Goal: Information Seeking & Learning: Learn about a topic

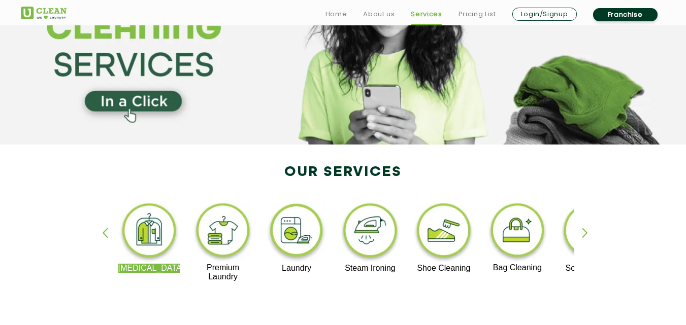
scroll to position [102, 0]
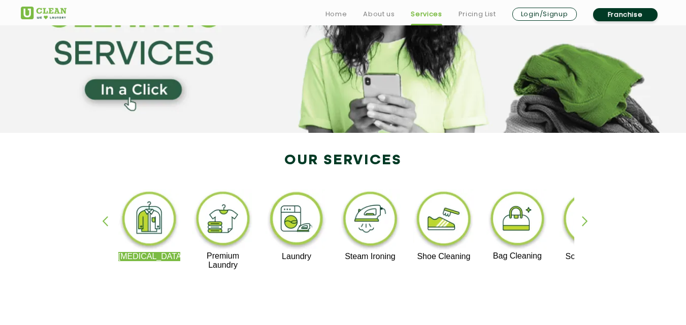
click at [253, 278] on div at bounding box center [343, 275] width 462 height 10
click at [103, 223] on div "button" at bounding box center [109, 230] width 15 height 28
click at [105, 222] on div "button" at bounding box center [109, 230] width 15 height 28
click at [584, 225] on div "button" at bounding box center [589, 230] width 15 height 28
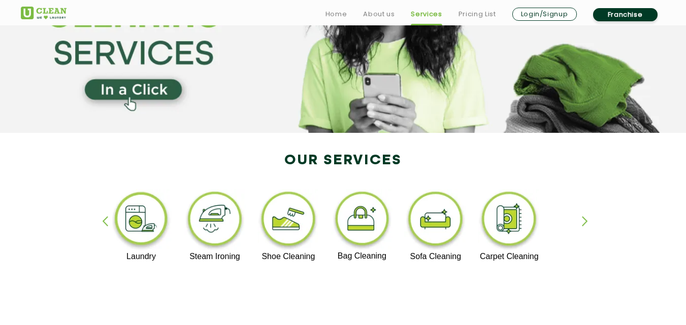
click at [584, 225] on div "button" at bounding box center [589, 230] width 15 height 28
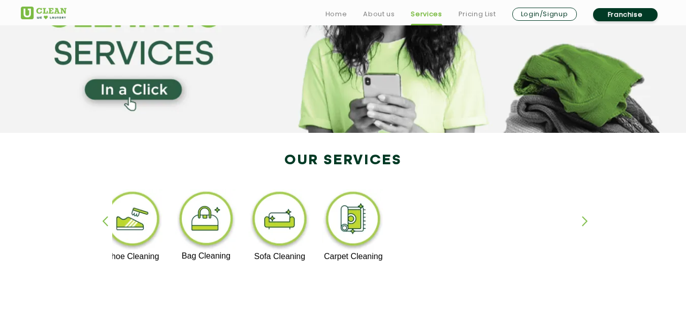
click at [584, 225] on div "button" at bounding box center [589, 230] width 15 height 28
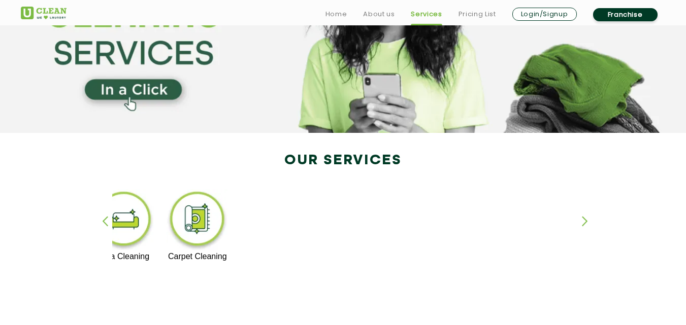
click at [103, 222] on div "button" at bounding box center [109, 230] width 15 height 28
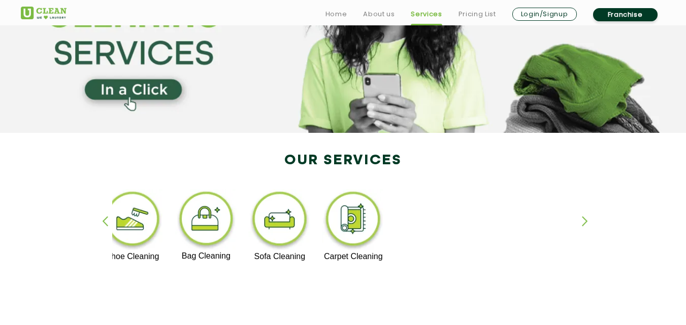
click at [103, 221] on div "button" at bounding box center [109, 230] width 15 height 28
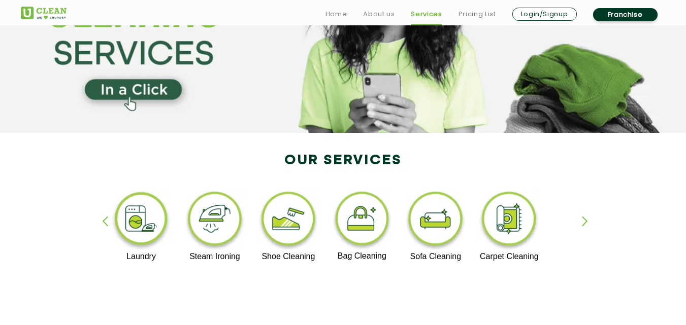
click at [103, 221] on div "button" at bounding box center [109, 230] width 15 height 28
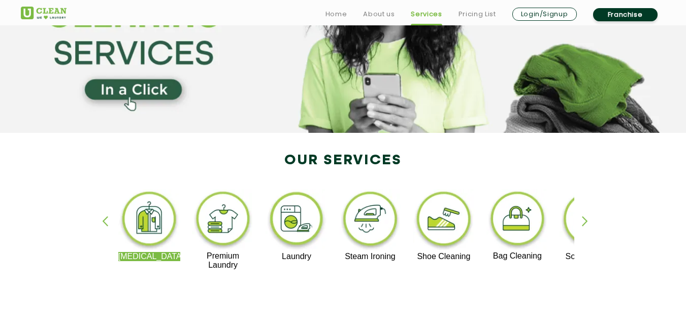
click at [103, 221] on div "button" at bounding box center [109, 230] width 15 height 28
click at [599, 259] on div "[MEDICAL_DATA] Premium Laundry Laundry Steam Ironing Shoe Cleaning Bag Cleaning…" at bounding box center [343, 234] width 660 height 183
click at [579, 223] on div "[MEDICAL_DATA] Premium Laundry Laundry Steam Ironing Shoe Cleaning Bag Cleaning…" at bounding box center [343, 234] width 660 height 183
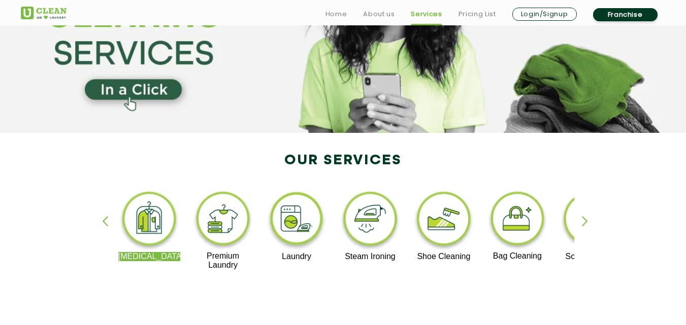
click at [587, 221] on div "button" at bounding box center [589, 230] width 15 height 28
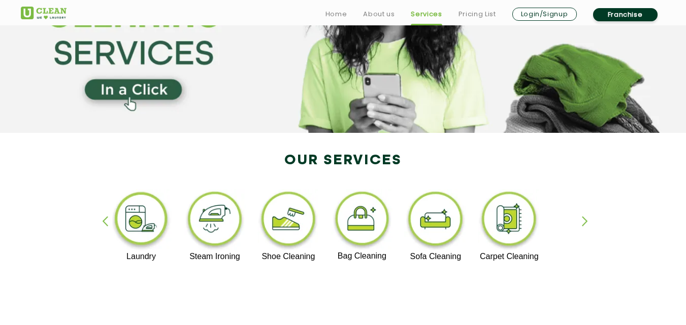
drag, startPoint x: 437, startPoint y: 222, endPoint x: 551, endPoint y: 265, distance: 121.9
click at [551, 265] on div "[MEDICAL_DATA] Premium Laundry Laundry Steam Ironing Shoe Cleaning Bag Cleaning…" at bounding box center [580, 229] width 1246 height 81
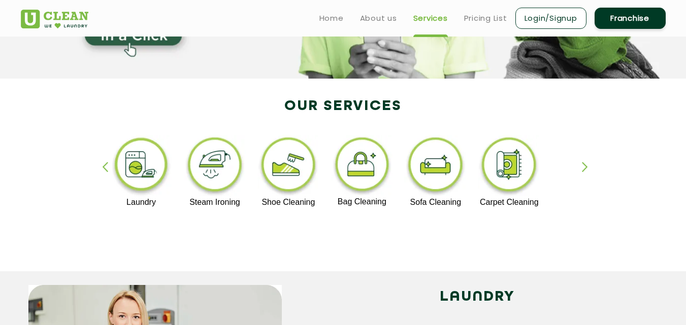
scroll to position [152, 0]
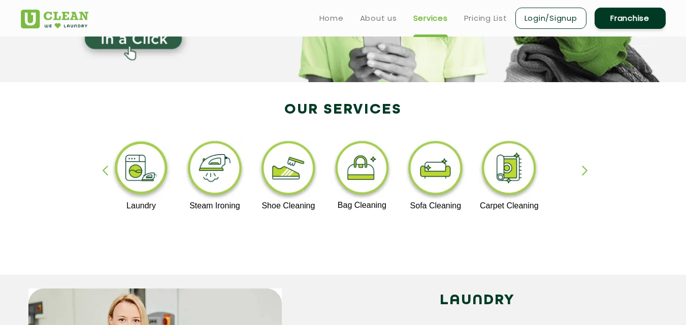
click at [462, 21] on ul "Home About us Services Pricing List Login/Signup Franchise" at bounding box center [488, 18] width 354 height 24
click at [472, 28] on ul "Home About us Services Pricing List Login/Signup Franchise" at bounding box center [488, 18] width 354 height 24
click at [477, 16] on link "Pricing List" at bounding box center [485, 18] width 43 height 12
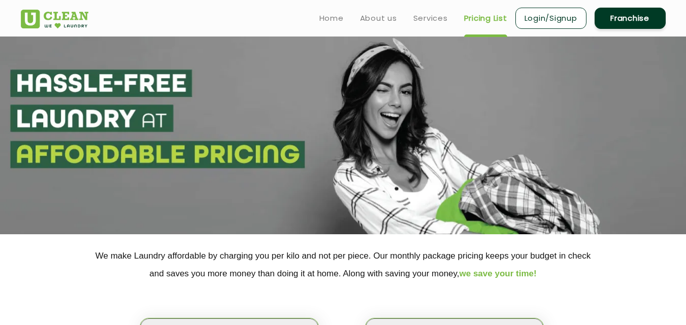
click at [372, 26] on ul "Home About us Services Pricing List Login/Signup Franchise" at bounding box center [488, 18] width 354 height 24
click at [370, 22] on link "About us" at bounding box center [378, 18] width 37 height 12
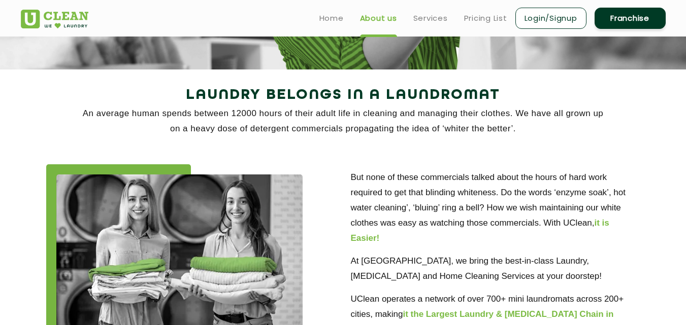
scroll to position [152, 0]
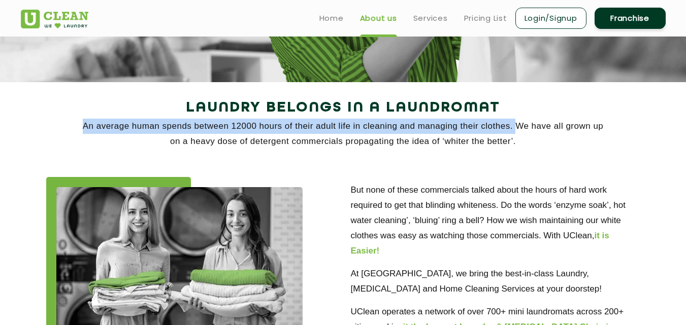
drag, startPoint x: 76, startPoint y: 121, endPoint x: 515, endPoint y: 124, distance: 438.7
click at [515, 124] on p "An average human spends between 12000 hours of their adult life in cleaning and…" at bounding box center [343, 134] width 645 height 30
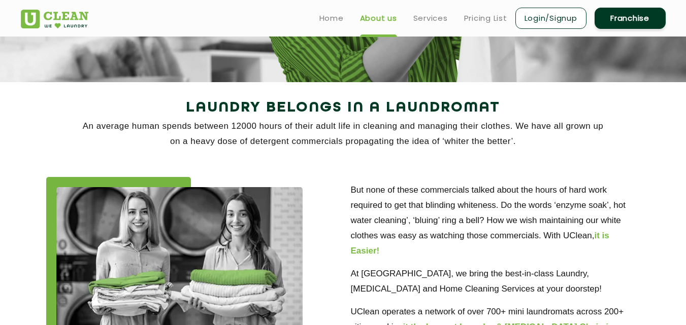
click at [415, 170] on div "But none of these commercials talked about the hours of hard work required to g…" at bounding box center [343, 285] width 660 height 247
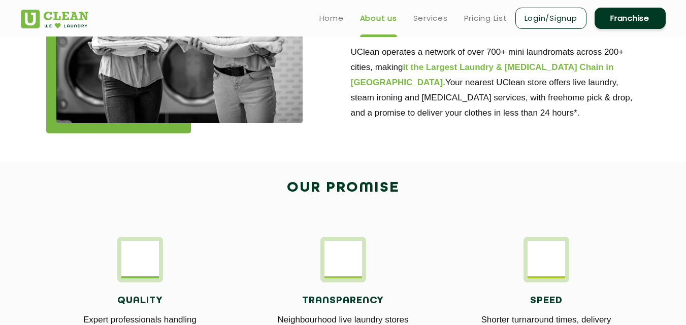
scroll to position [355, 0]
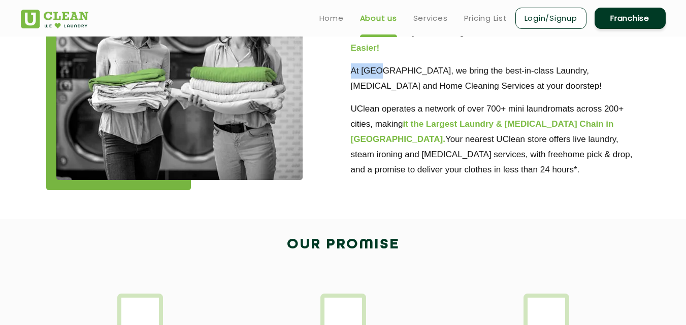
drag, startPoint x: 351, startPoint y: 69, endPoint x: 380, endPoint y: 76, distance: 29.7
click at [380, 76] on p "At [GEOGRAPHIC_DATA], we bring the best-in-class Laundry, [MEDICAL_DATA] and Ho…" at bounding box center [495, 78] width 289 height 30
click at [400, 194] on div "But none of these commercials talked about the hours of hard work required to g…" at bounding box center [343, 82] width 660 height 247
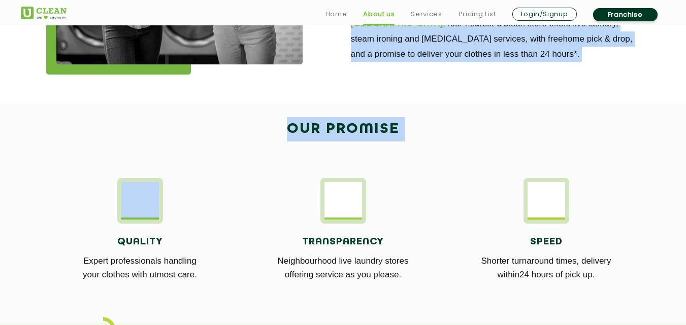
scroll to position [484, 0]
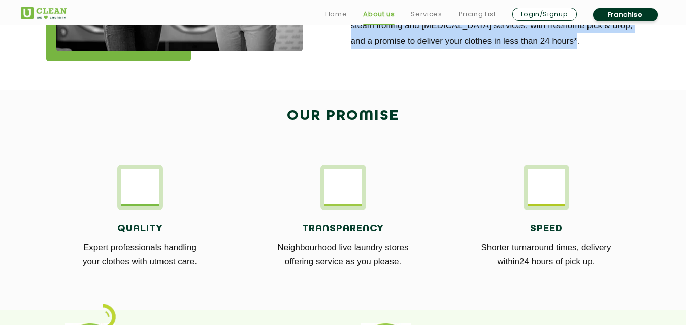
drag, startPoint x: 350, startPoint y: 139, endPoint x: 486, endPoint y: 53, distance: 161.3
copy div "But none of these commercials talked about the hours of hard work required to g…"
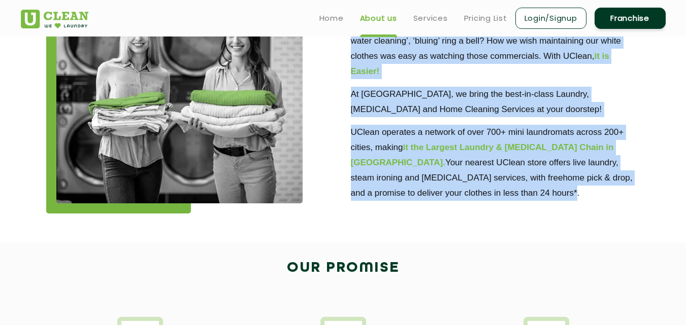
scroll to position [180, 0]
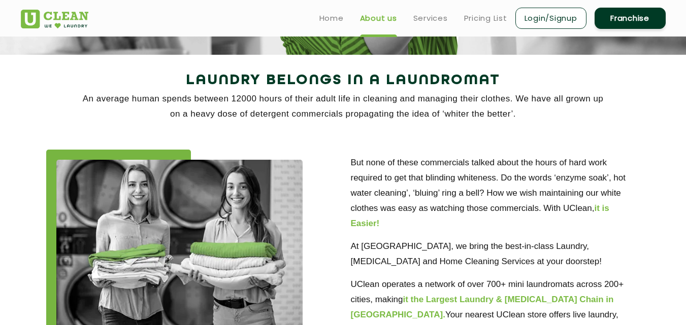
click at [334, 189] on div at bounding box center [190, 258] width 289 height 216
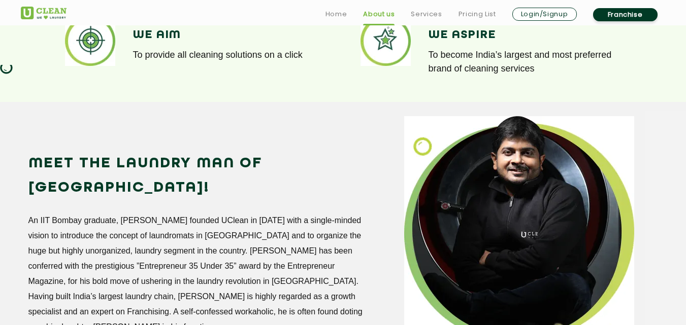
scroll to position [840, 0]
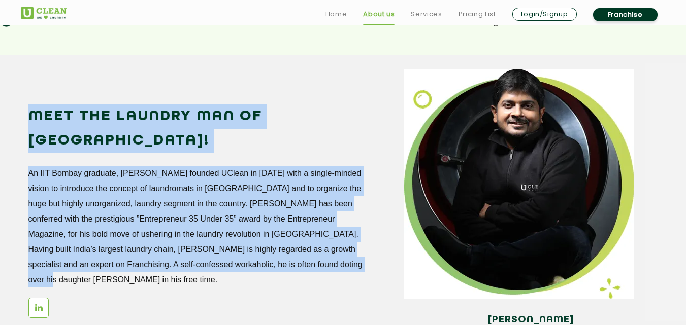
drag, startPoint x: 29, startPoint y: 112, endPoint x: 363, endPoint y: 242, distance: 358.0
click at [363, 242] on div "Meet the Laundry Man of [GEOGRAPHIC_DATA]! An IIT Bombay graduate, [PERSON_NAME…" at bounding box center [208, 217] width 361 height 224
copy div "Meet the Laundry Man of [GEOGRAPHIC_DATA]! An IIT Bombay graduate, [PERSON_NAME…"
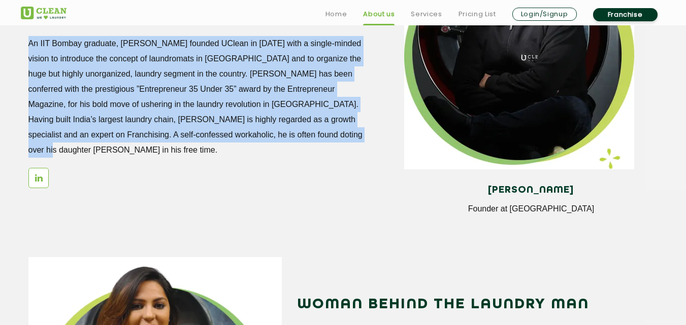
scroll to position [1144, 0]
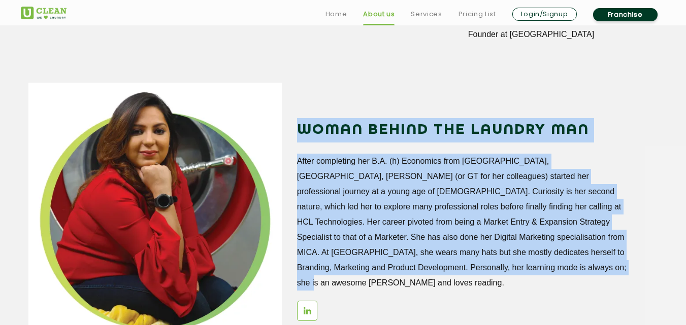
drag, startPoint x: 295, startPoint y: 124, endPoint x: 510, endPoint y: 246, distance: 247.2
click at [540, 265] on div "WOMAN BEHIND THE LAUNDRY MAN After completing her B.A. (h) Economics from [GEOG…" at bounding box center [477, 207] width 376 height 249
copy div "WOMAN BEHIND THE LAUNDRY MAN After completing her B.A. (h) Economics from [GEOG…"
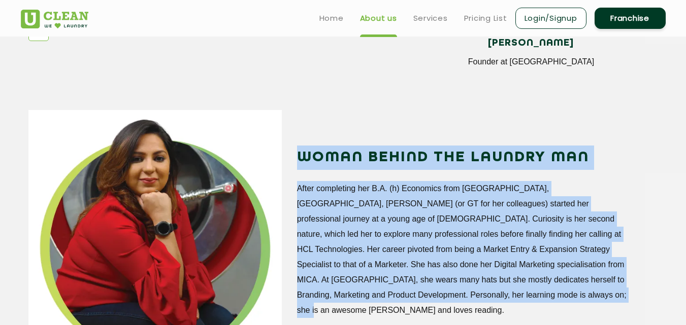
scroll to position [1094, 0]
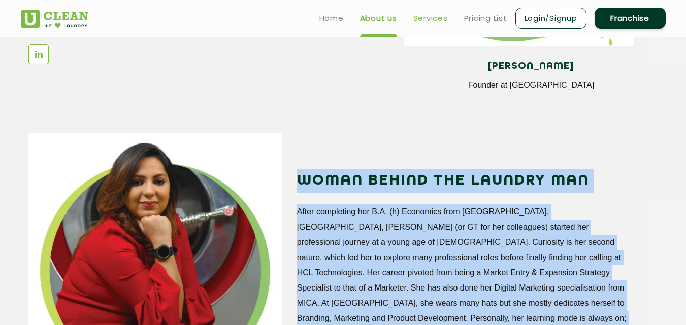
click at [423, 22] on link "Services" at bounding box center [430, 18] width 35 height 12
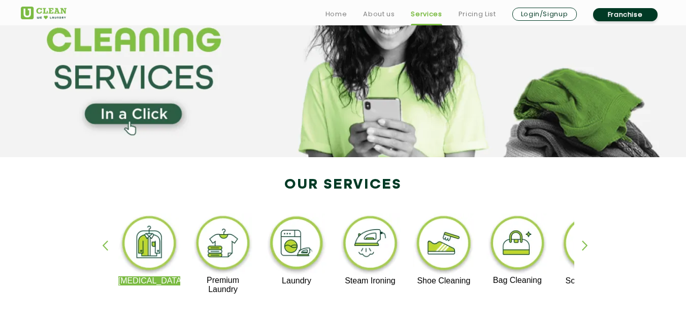
scroll to position [102, 0]
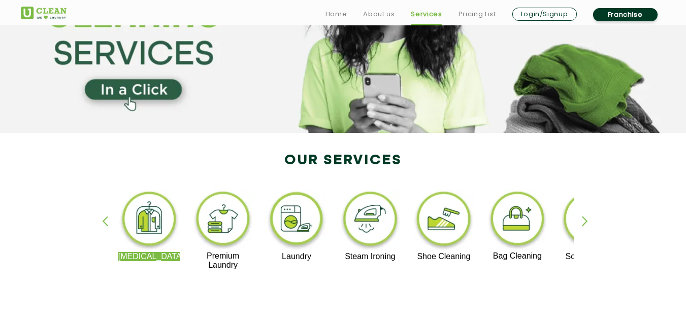
click at [582, 221] on div "button" at bounding box center [589, 230] width 15 height 28
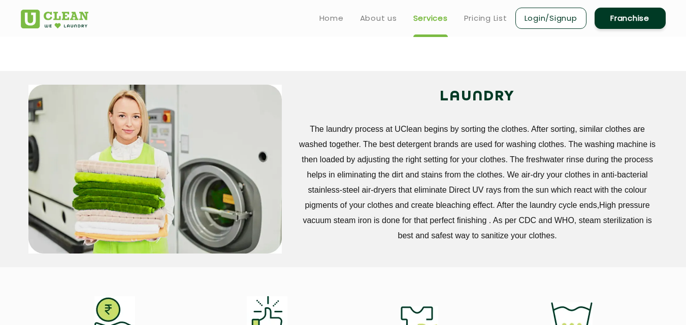
scroll to position [355, 0]
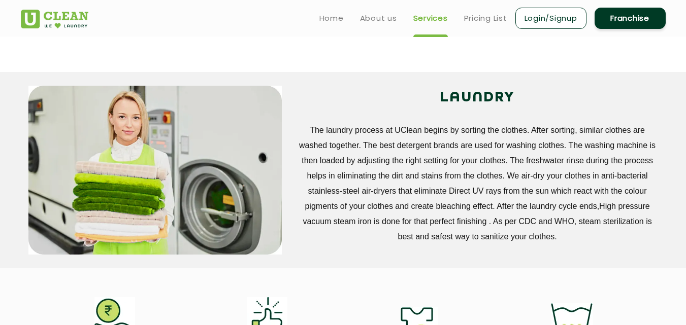
drag, startPoint x: 323, startPoint y: 126, endPoint x: 609, endPoint y: 207, distance: 297.0
click at [642, 237] on p "The laundry process at UClean begins by sorting the clothes. After sorting, sim…" at bounding box center [477, 184] width 361 height 122
copy p "The laundry process at UClean begins by sorting the clothes. After sorting, sim…"
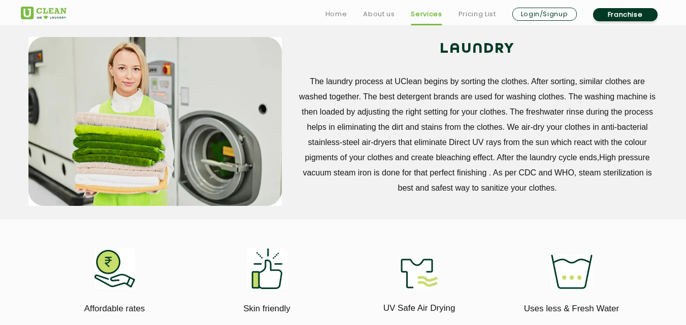
scroll to position [305, 0]
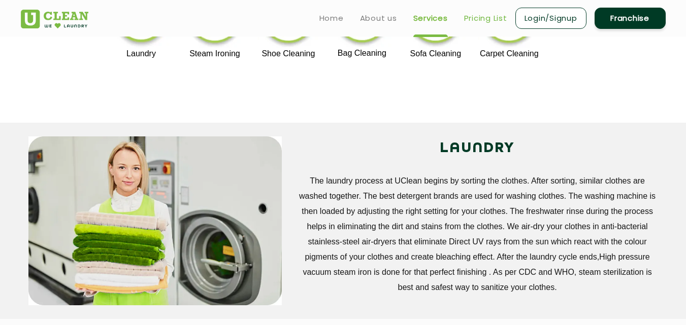
click at [479, 19] on link "Pricing List" at bounding box center [485, 18] width 43 height 12
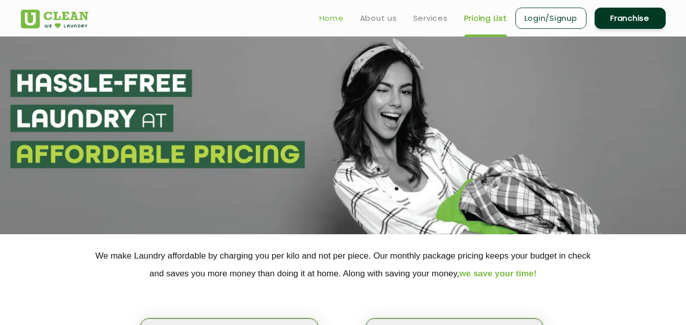
click at [332, 17] on link "Home" at bounding box center [331, 18] width 24 height 12
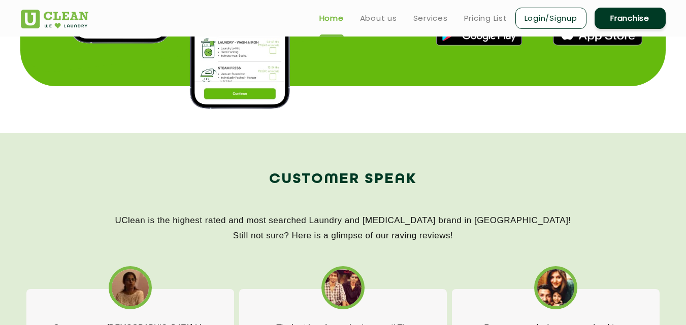
scroll to position [1269, 0]
